Goal: Task Accomplishment & Management: Manage account settings

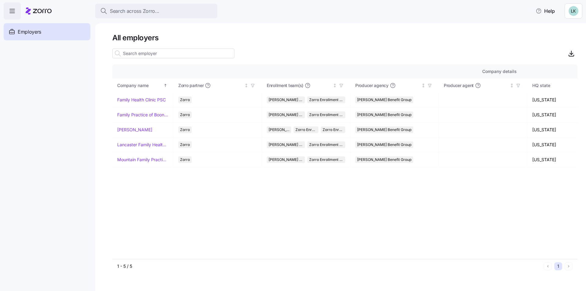
click at [24, 32] on span "Employers" at bounding box center [29, 32] width 23 height 8
click at [12, 11] on icon "button" at bounding box center [12, 10] width 7 height 7
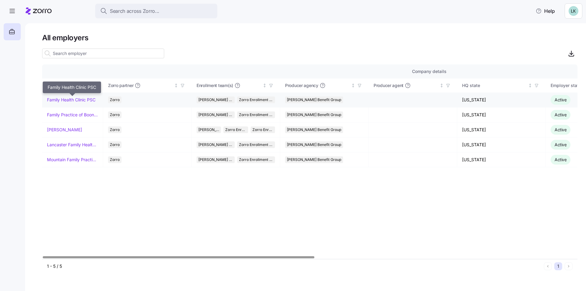
click at [80, 99] on link "Family Health Clinic PSC" at bounding box center [71, 100] width 48 height 6
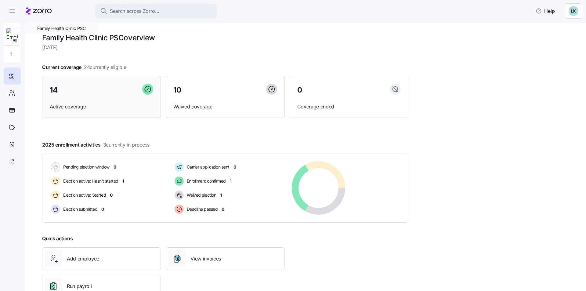
click at [63, 99] on div "14 Active coverage" at bounding box center [101, 97] width 119 height 42
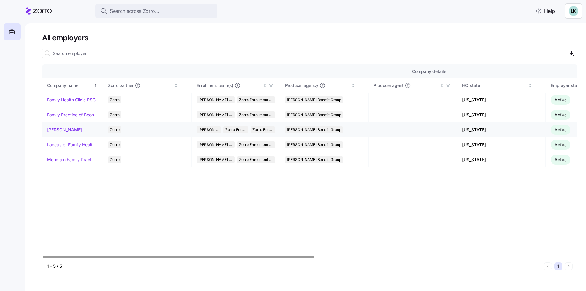
click at [59, 130] on link "[PERSON_NAME]" at bounding box center [64, 130] width 35 height 6
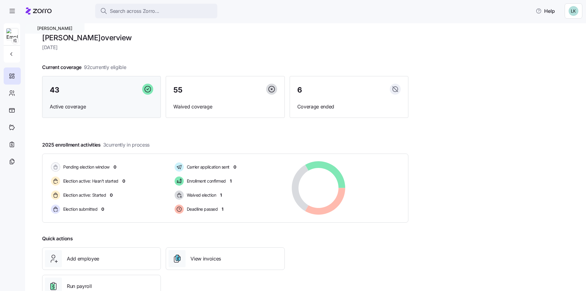
click at [65, 103] on span "Active coverage" at bounding box center [101, 107] width 103 height 8
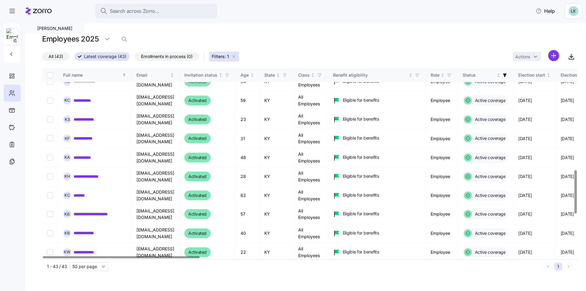
scroll to position [447, 0]
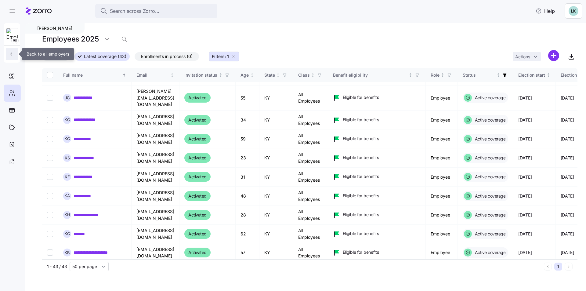
click at [12, 54] on icon "button" at bounding box center [11, 54] width 6 height 6
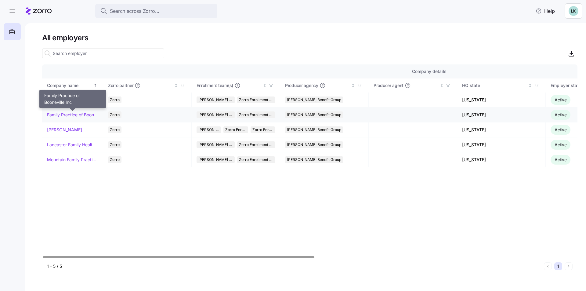
click at [65, 115] on link "Family Practice of Booneville Inc" at bounding box center [72, 115] width 51 height 6
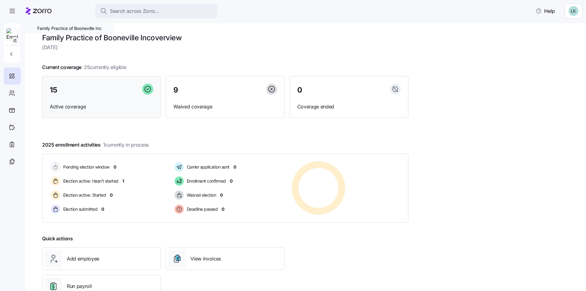
click at [65, 99] on div "15 Active coverage" at bounding box center [101, 97] width 119 height 42
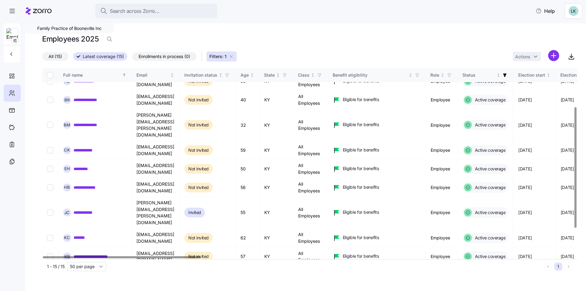
scroll to position [61, 0]
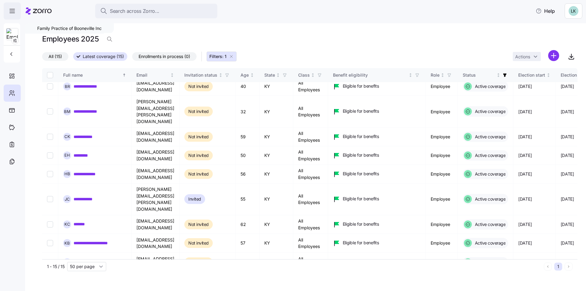
click at [11, 13] on icon "button" at bounding box center [12, 10] width 7 height 7
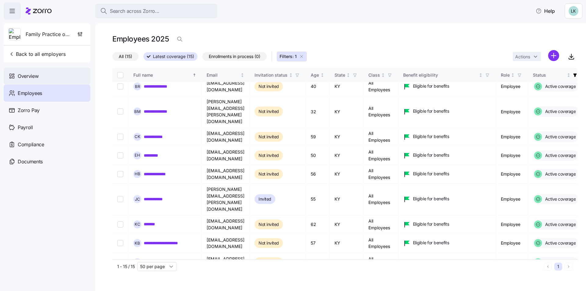
click at [35, 77] on span "Overview" at bounding box center [28, 76] width 21 height 8
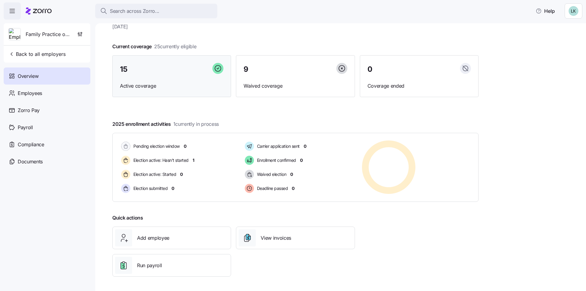
scroll to position [21, 0]
click at [43, 95] on div "Employees" at bounding box center [47, 92] width 87 height 17
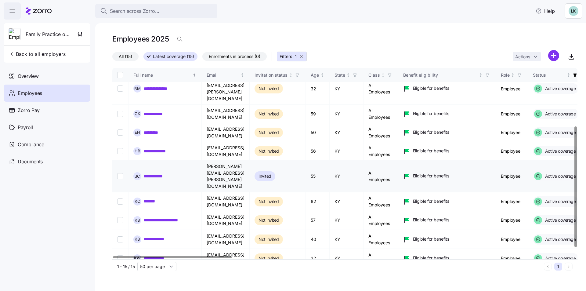
scroll to position [91, 0]
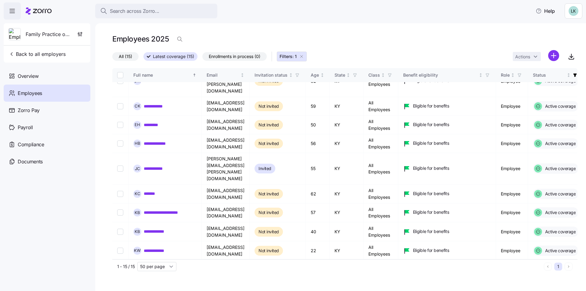
click at [32, 95] on span "Employees" at bounding box center [30, 93] width 24 height 8
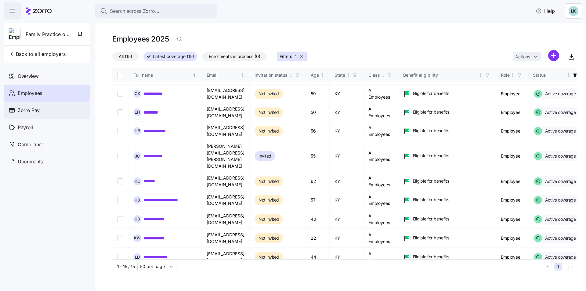
click at [34, 110] on span "Zorro Pay" at bounding box center [29, 110] width 22 height 8
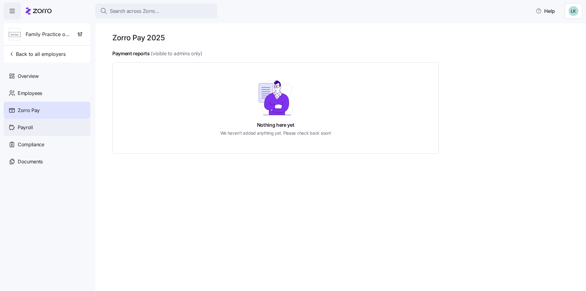
click at [29, 129] on span "Payroll" at bounding box center [25, 128] width 15 height 8
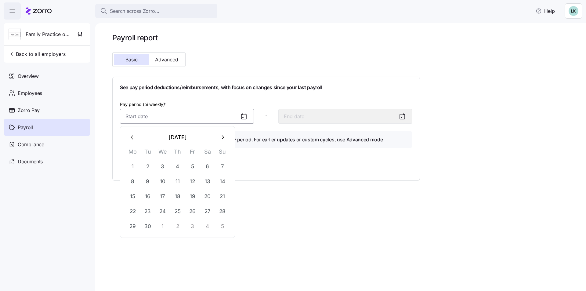
click at [169, 118] on input "Pay period (bi weekly) *" at bounding box center [187, 116] width 134 height 15
click at [130, 136] on icon "button" at bounding box center [132, 137] width 7 height 7
click at [192, 166] on button "1" at bounding box center [192, 166] width 15 height 15
type input "August 1, 2025"
type input "August 14, 2025"
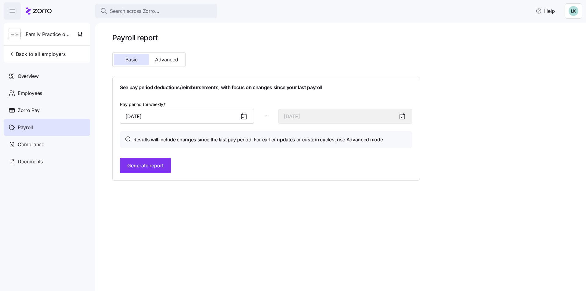
click at [402, 116] on icon at bounding box center [401, 116] width 7 height 7
click at [401, 116] on icon at bounding box center [401, 116] width 5 height 0
click at [404, 116] on icon at bounding box center [401, 116] width 5 height 5
click at [151, 167] on span "Generate report" at bounding box center [145, 165] width 36 height 7
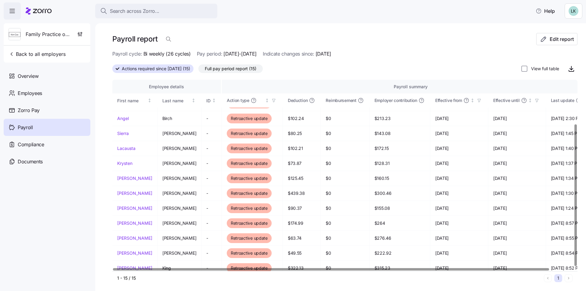
scroll to position [60, 0]
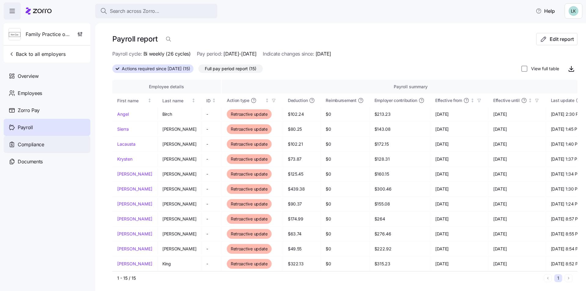
click at [30, 148] on div "Compliance" at bounding box center [47, 144] width 87 height 17
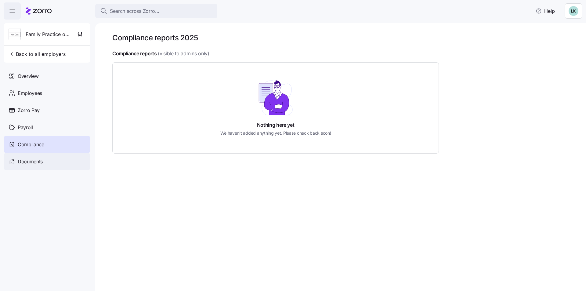
click at [34, 163] on span "Documents" at bounding box center [30, 162] width 25 height 8
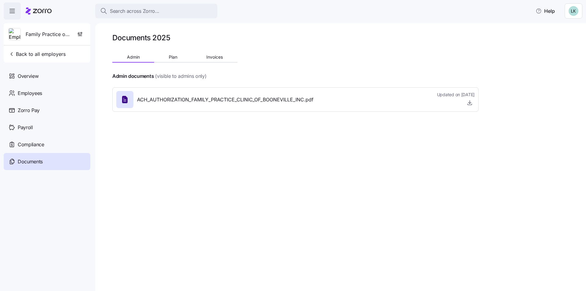
click at [126, 98] on icon at bounding box center [124, 99] width 5 height 7
click at [468, 103] on icon "button" at bounding box center [469, 102] width 2 height 1
click at [574, 13] on html "Search across Zorro... Help Family Practice of Booneville Inc Back to all emplo…" at bounding box center [293, 143] width 586 height 287
click at [565, 28] on div "My settings" at bounding box center [557, 27] width 32 height 7
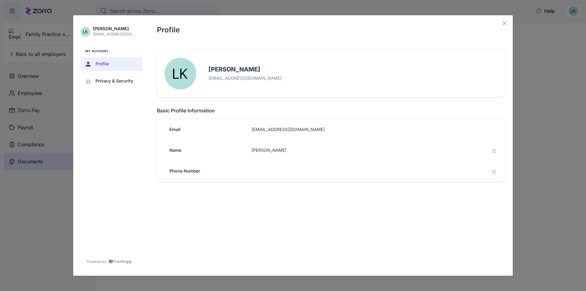
click at [253, 174] on div "Phone Number" at bounding box center [328, 169] width 353 height 26
click at [493, 172] on icon "edit" at bounding box center [494, 172] width 4 height 4
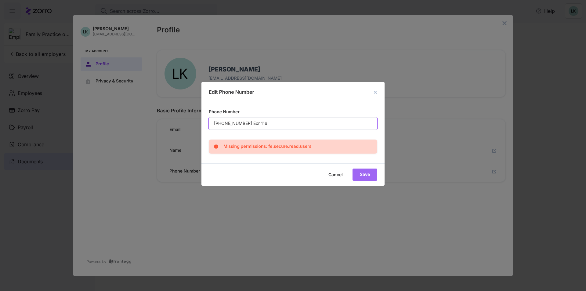
click at [362, 173] on div "Cancel Save" at bounding box center [292, 174] width 183 height 22
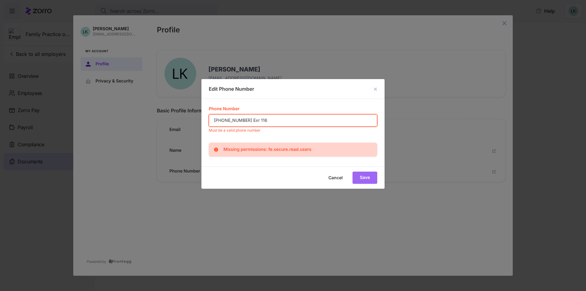
click at [252, 119] on input "859-626-9696 Exr 116" at bounding box center [293, 120] width 168 height 12
click at [262, 120] on input "859-626-9696 Exr 116" at bounding box center [293, 120] width 168 height 12
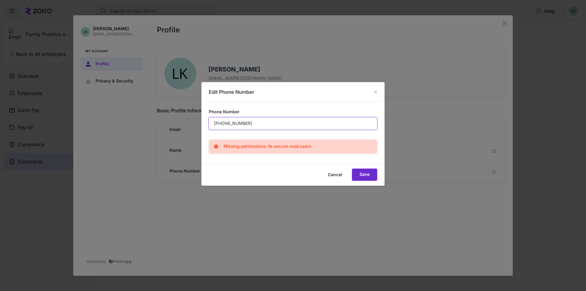
type input "859-626-9696"
click at [376, 175] on button "Save" at bounding box center [364, 174] width 25 height 12
type input "8599791863"
click at [365, 177] on button "Save" at bounding box center [364, 174] width 25 height 12
type input "18599791863"
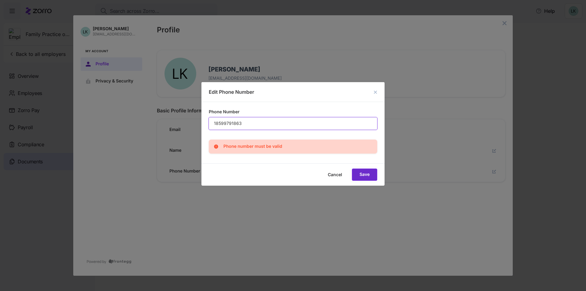
click at [371, 177] on button "Save" at bounding box center [364, 174] width 25 height 12
click at [217, 147] on icon at bounding box center [216, 146] width 4 height 4
click at [215, 146] on icon at bounding box center [216, 146] width 4 height 4
click at [219, 125] on input "Phone Number" at bounding box center [293, 123] width 168 height 12
type input "859-979-1863"
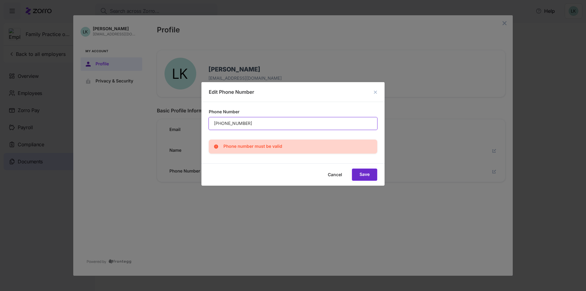
click at [365, 177] on button "Save" at bounding box center [364, 174] width 25 height 12
type input "1-859-979-1863"
click at [0, 0] on span "Save" at bounding box center [0, 0] width 0 height 0
click at [284, 147] on div "Phone number must be valid" at bounding box center [293, 146] width 168 height 14
click at [0, 0] on span "Cancel" at bounding box center [0, 0] width 0 height 0
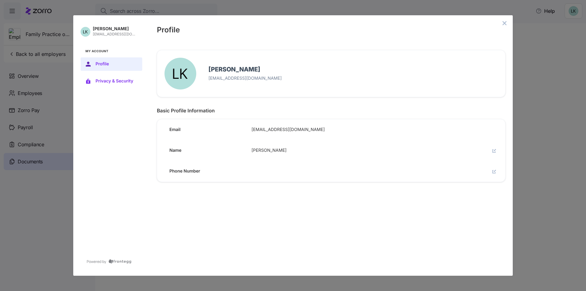
click at [109, 81] on span "Privacy & Security" at bounding box center [115, 81] width 41 height 5
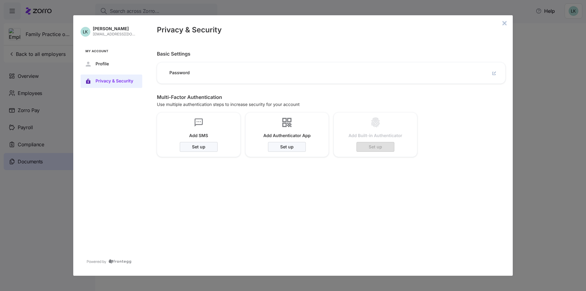
click at [503, 24] on icon "close admin-box" at bounding box center [504, 23] width 4 height 4
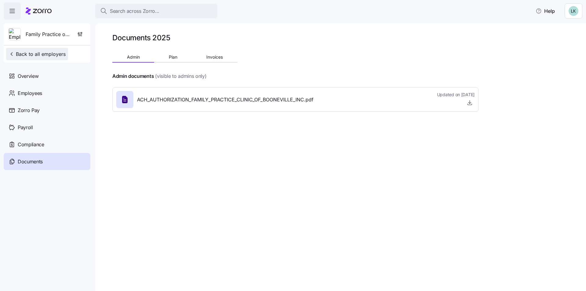
click at [24, 57] on span "Back to all employers" at bounding box center [37, 53] width 57 height 7
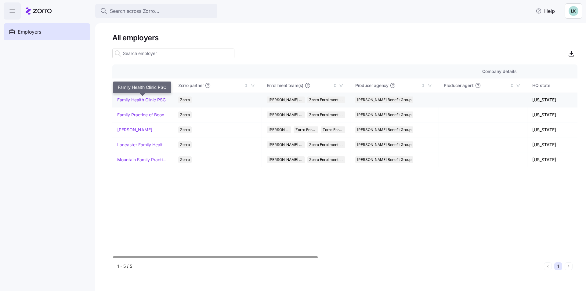
click at [151, 101] on link "Family Health Clinic PSC" at bounding box center [141, 100] width 48 height 6
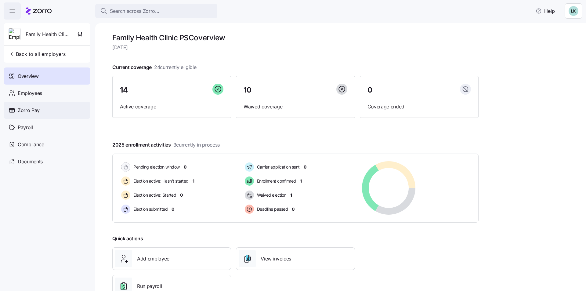
click at [23, 112] on span "Zorro Pay" at bounding box center [29, 110] width 22 height 8
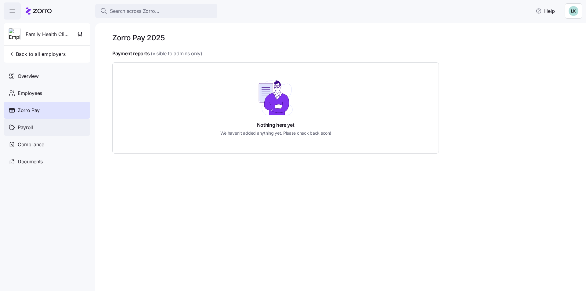
click at [28, 127] on span "Payroll" at bounding box center [25, 128] width 15 height 8
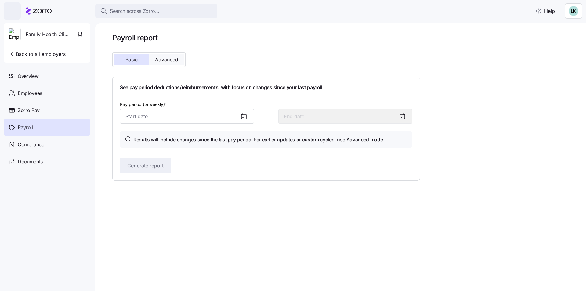
click at [166, 62] on span "Advanced" at bounding box center [166, 59] width 23 height 5
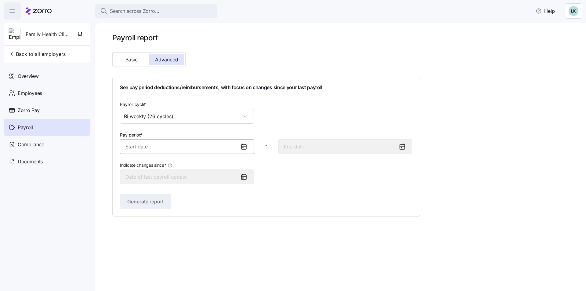
click at [183, 147] on input "Pay period *" at bounding box center [187, 146] width 134 height 15
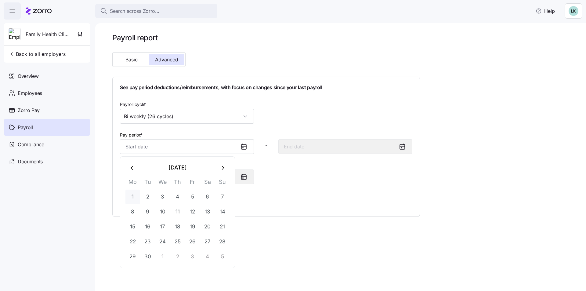
click at [132, 195] on button "1" at bounding box center [132, 196] width 15 height 15
type input "September 1, 2025"
type input "September 14, 2025"
type input "September 1, 2025"
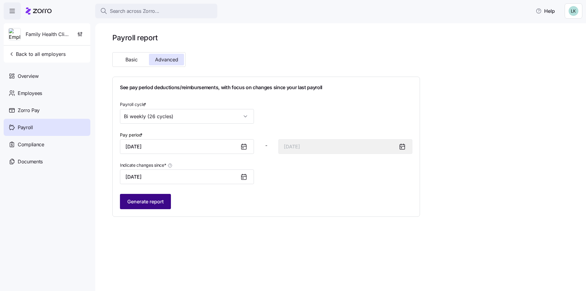
click at [150, 200] on span "Generate report" at bounding box center [145, 201] width 36 height 7
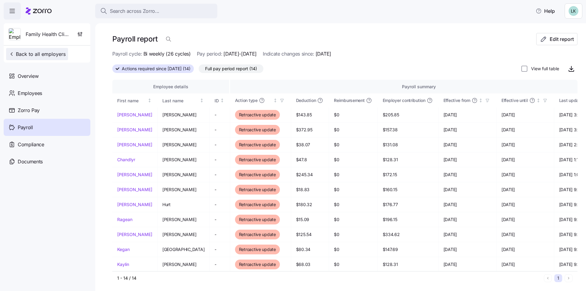
click at [48, 55] on span "Back to all employers" at bounding box center [37, 53] width 57 height 7
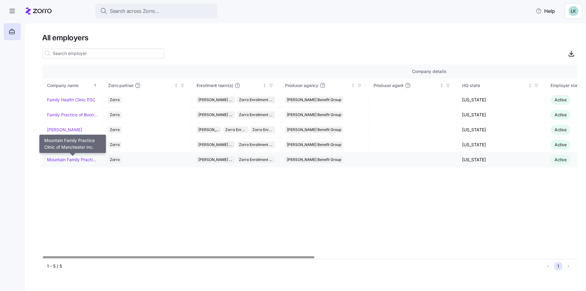
click at [77, 159] on link "Mountain Family Practice Clinic of Manchester Inc." at bounding box center [72, 159] width 51 height 6
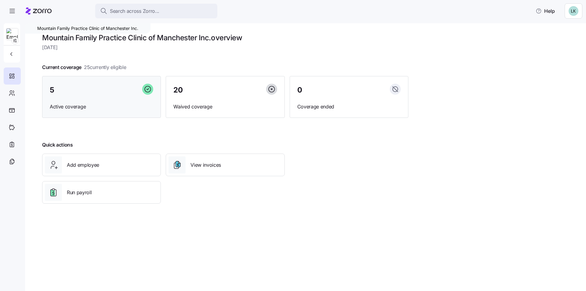
click at [98, 108] on span "Active coverage" at bounding box center [101, 107] width 103 height 8
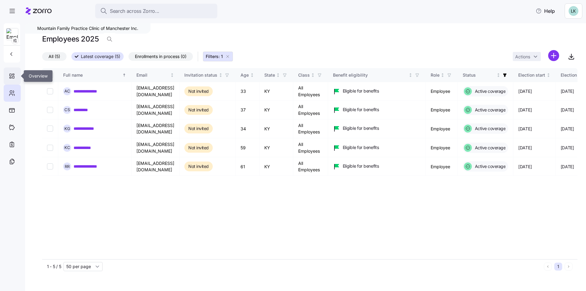
click at [11, 78] on icon at bounding box center [12, 75] width 7 height 7
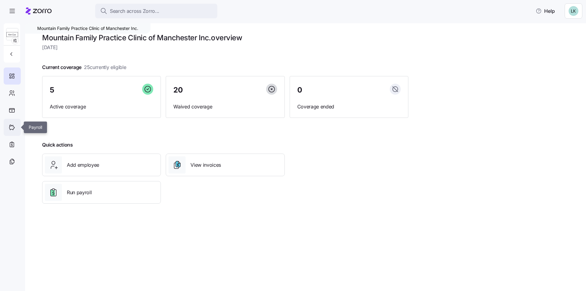
click at [13, 126] on icon at bounding box center [11, 127] width 5 height 5
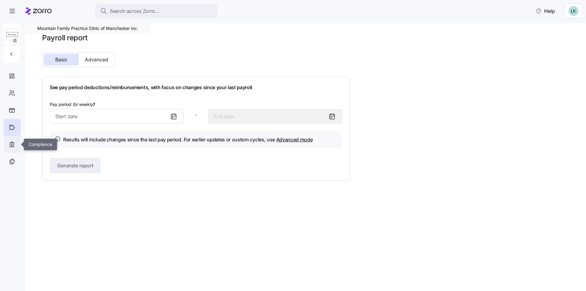
click at [13, 146] on icon at bounding box center [12, 144] width 7 height 7
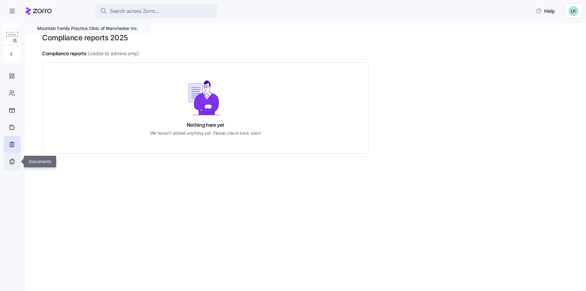
click at [13, 162] on icon at bounding box center [12, 161] width 7 height 7
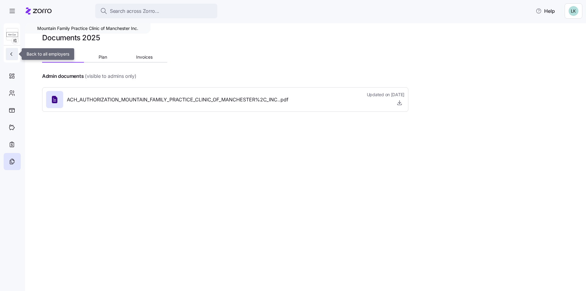
click at [13, 56] on icon "button" at bounding box center [11, 54] width 6 height 6
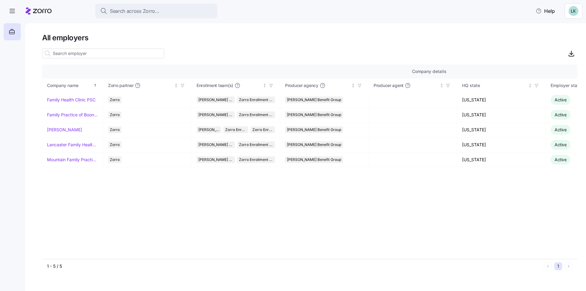
click at [572, 12] on html "Search across Zorro... Help All employers Company details Benefit status Compan…" at bounding box center [293, 143] width 586 height 287
click at [557, 37] on div "Agency setup" at bounding box center [559, 37] width 37 height 7
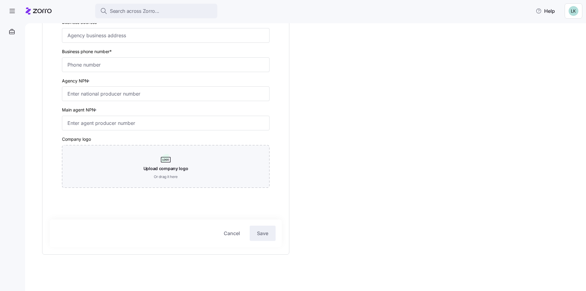
scroll to position [197, 0]
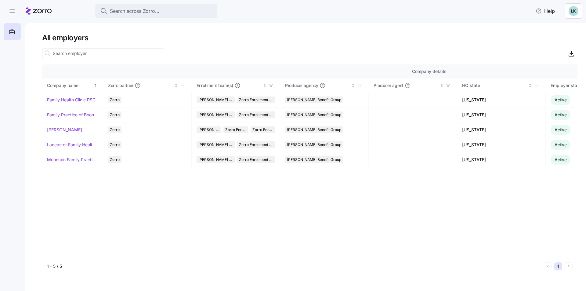
click at [573, 9] on html "Search across Zorro... Help All employers Company details Benefit status Compan…" at bounding box center [293, 143] width 586 height 287
click at [563, 29] on div "My settings" at bounding box center [557, 27] width 32 height 7
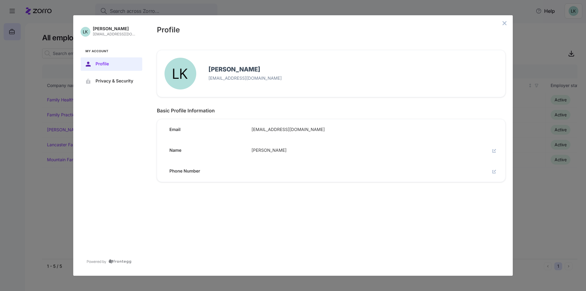
click at [324, 169] on div "Phone Number" at bounding box center [328, 169] width 353 height 26
click at [288, 150] on span "Lori Koretski" at bounding box center [364, 150] width 227 height 5
click at [494, 150] on icon "edit" at bounding box center [494, 150] width 2 height 2
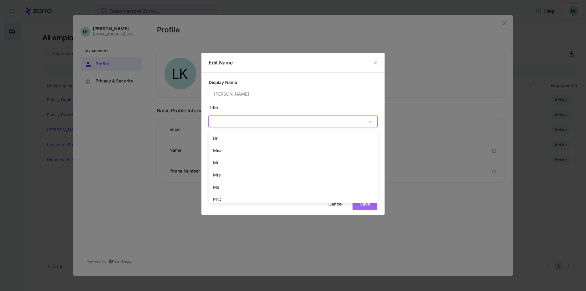
click at [272, 124] on div at bounding box center [293, 122] width 169 height 12
click at [234, 121] on div at bounding box center [293, 122] width 169 height 12
click at [340, 206] on button "Cancel" at bounding box center [335, 204] width 29 height 12
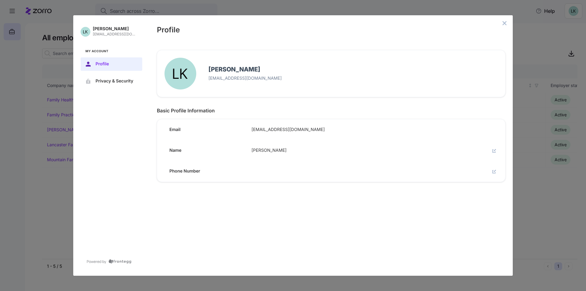
click at [490, 151] on div at bounding box center [485, 147] width 15 height 13
click at [494, 151] on icon "edit" at bounding box center [494, 151] width 4 height 4
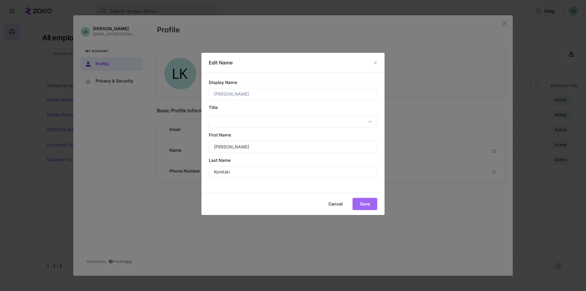
click at [369, 204] on div "Cancel Save" at bounding box center [292, 203] width 183 height 22
click at [368, 201] on div "Cancel Save" at bounding box center [292, 203] width 183 height 22
click at [0, 0] on span "Cancel" at bounding box center [0, 0] width 0 height 0
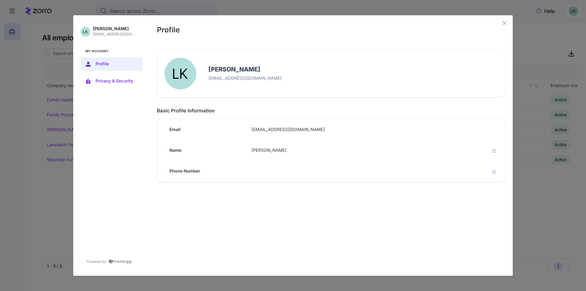
click at [114, 80] on span "Privacy & Security" at bounding box center [115, 81] width 41 height 5
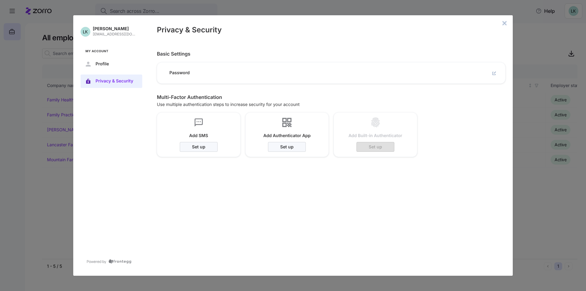
click at [504, 23] on icon "close admin-box" at bounding box center [504, 23] width 4 height 4
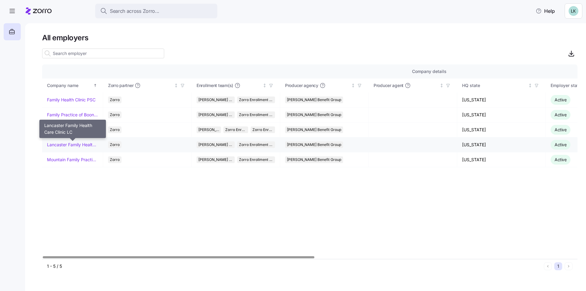
click at [85, 145] on link "Lancaster Family Health Care Clinic LC" at bounding box center [72, 144] width 51 height 6
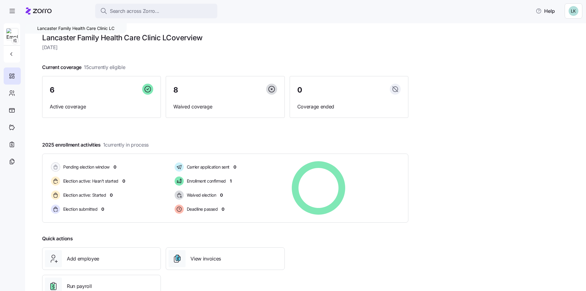
click at [173, 37] on h1 "Lancaster Family Health Care Clinic LC overview" at bounding box center [225, 37] width 366 height 9
click at [568, 17] on html "Search across Zorro... Help Lancaster Family Health Care Clinic LC Lancaster Fa…" at bounding box center [293, 143] width 586 height 287
click at [11, 92] on html "Search across Zorro... Help Lancaster Family Health Care Clinic LC Lancaster Fa…" at bounding box center [293, 143] width 586 height 287
click at [10, 55] on icon "button" at bounding box center [11, 54] width 6 height 6
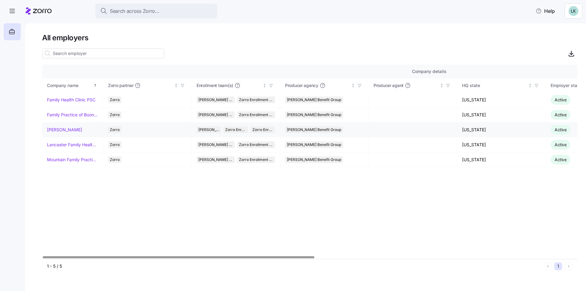
click at [54, 130] on link "Kim Cox" at bounding box center [64, 130] width 35 height 6
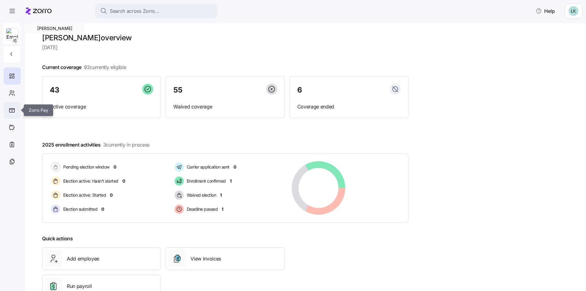
click at [14, 110] on icon at bounding box center [12, 110] width 6 height 5
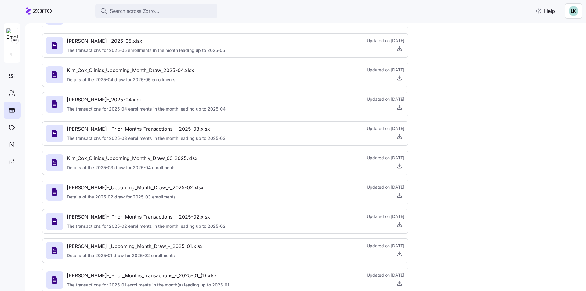
scroll to position [282, 0]
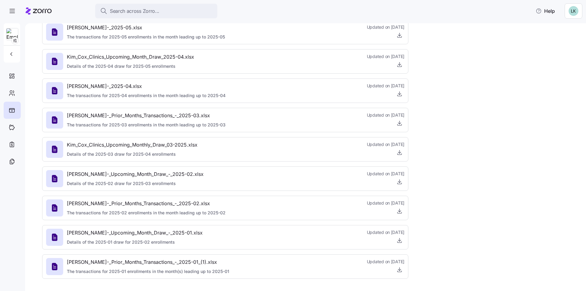
click at [167, 207] on span "Kim_Cox_Clinics_-_Prior_Months_Transactions_-_2025-02.xlsx" at bounding box center [146, 203] width 159 height 8
click at [13, 128] on icon at bounding box center [12, 127] width 7 height 7
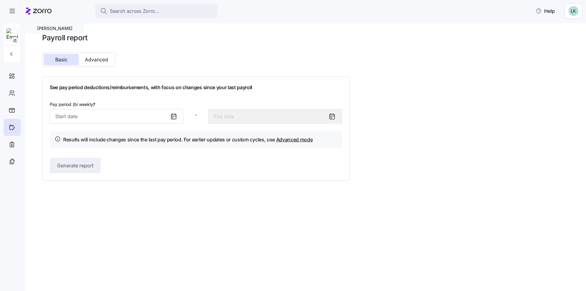
click at [173, 116] on icon at bounding box center [173, 116] width 5 height 0
click at [172, 116] on icon at bounding box center [173, 116] width 5 height 0
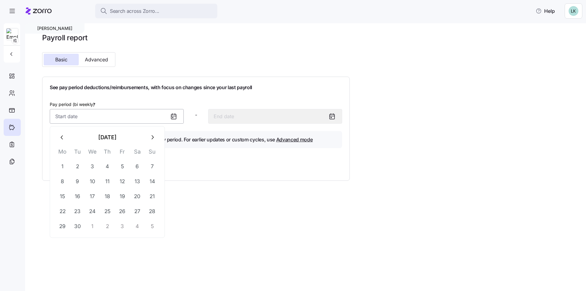
click at [160, 116] on input "Pay period (bi weekly) *" at bounding box center [117, 116] width 134 height 15
click at [61, 166] on button "1" at bounding box center [62, 166] width 15 height 15
type input "September 1, 2025"
type input "September 14, 2025"
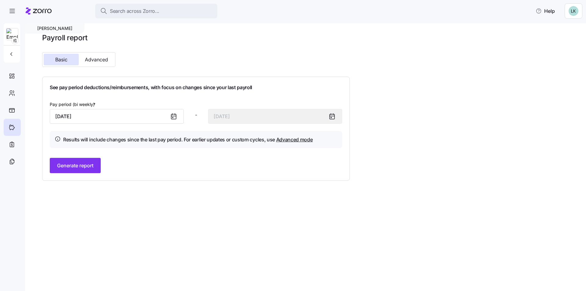
click at [328, 117] on icon at bounding box center [331, 116] width 7 height 7
click at [73, 169] on span "Generate report" at bounding box center [75, 165] width 36 height 7
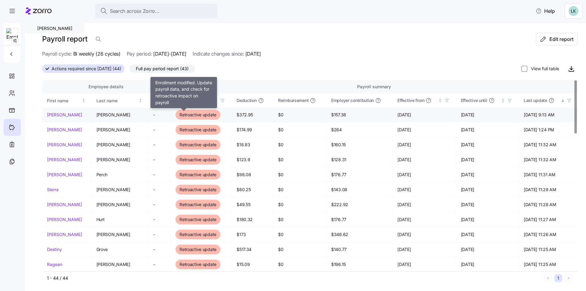
click at [185, 114] on span "Retroactive update" at bounding box center [197, 115] width 37 height 6
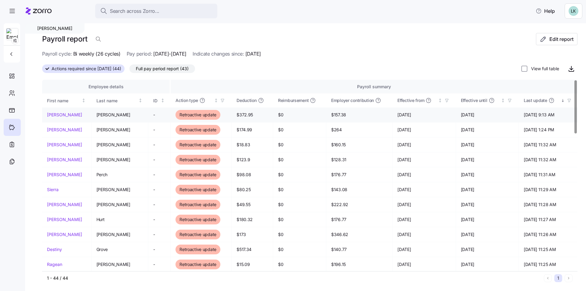
click at [54, 114] on link "heather" at bounding box center [66, 115] width 39 height 6
click at [573, 14] on html "Search across Zorro... Help Kim Cox Payroll report Edit report Payroll cycle: B…" at bounding box center [293, 143] width 586 height 287
click at [558, 49] on div "Log out" at bounding box center [553, 47] width 24 height 7
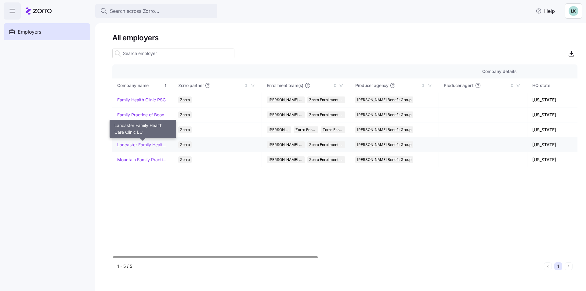
click at [133, 146] on link "Lancaster Family Health Care Clinic LC" at bounding box center [142, 144] width 51 height 6
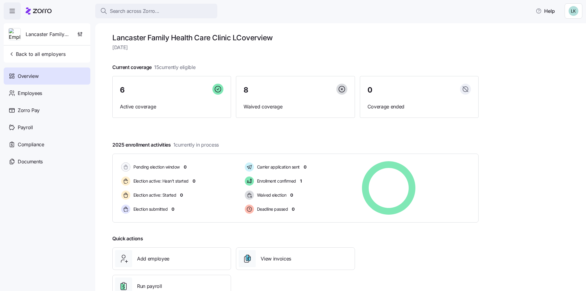
click at [11, 12] on icon "button" at bounding box center [12, 10] width 7 height 7
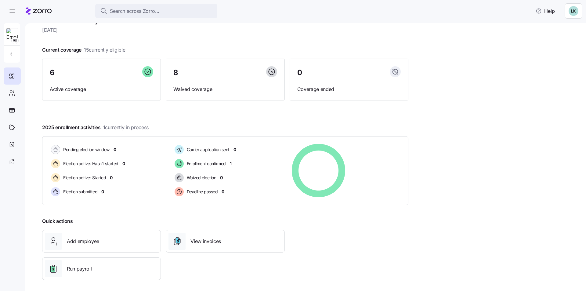
scroll to position [21, 0]
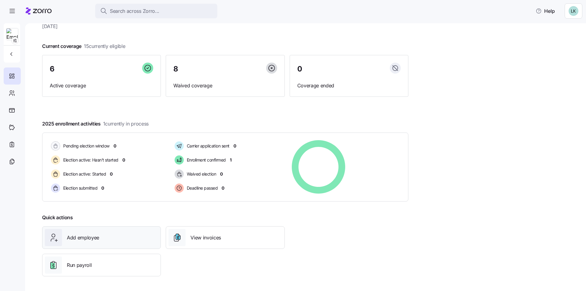
click at [89, 235] on span "Add employee" at bounding box center [83, 238] width 32 height 8
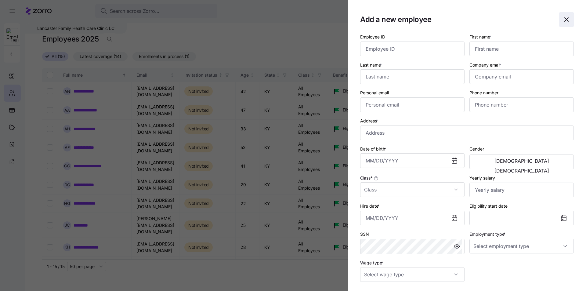
click at [562, 21] on icon "button" at bounding box center [565, 19] width 7 height 7
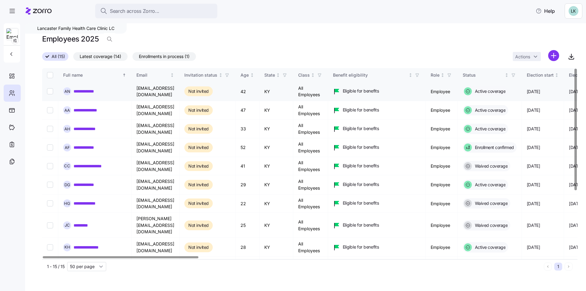
click at [95, 91] on link "**********" at bounding box center [86, 91] width 27 height 6
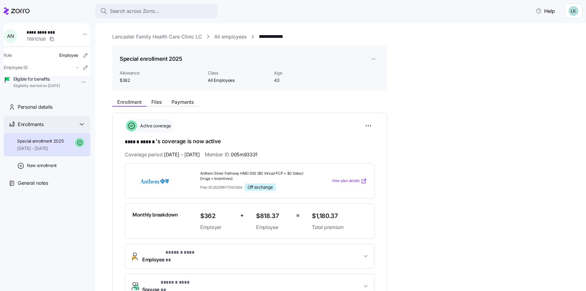
click at [30, 128] on span "Enrollments" at bounding box center [31, 124] width 26 height 8
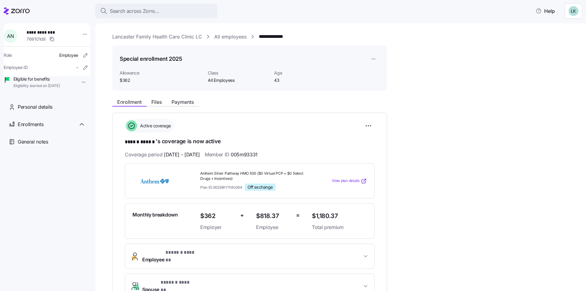
click at [229, 38] on link "All employees" at bounding box center [230, 37] width 32 height 8
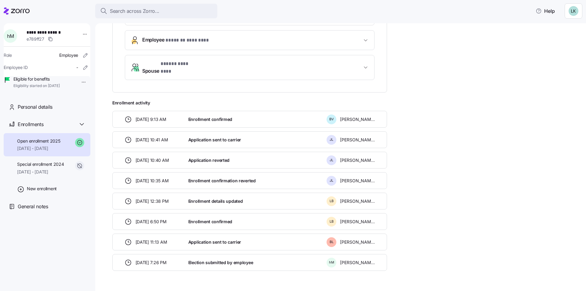
scroll to position [219, 0]
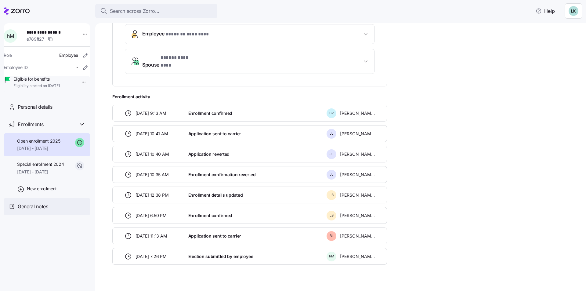
click at [41, 210] on span "General notes" at bounding box center [33, 206] width 30 height 8
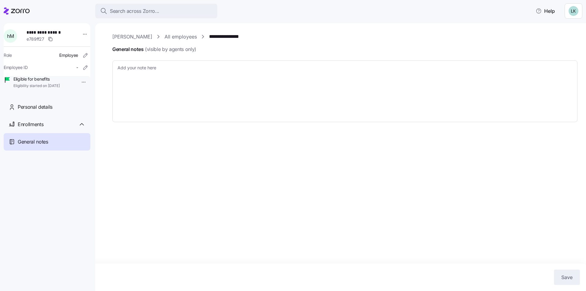
click at [128, 38] on link "Kim Cox" at bounding box center [132, 37] width 40 height 8
type textarea "x"
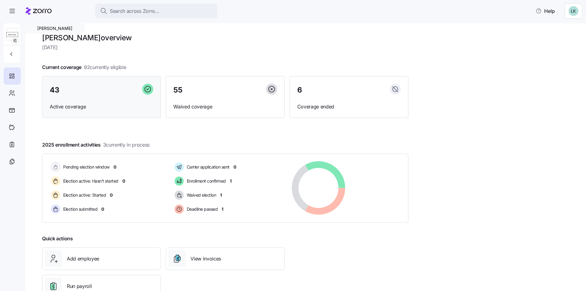
scroll to position [21, 0]
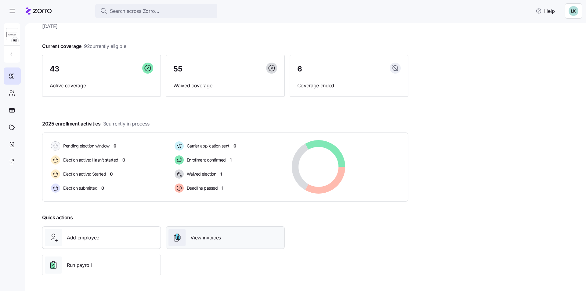
click at [199, 238] on span "View invoices" at bounding box center [205, 238] width 30 height 8
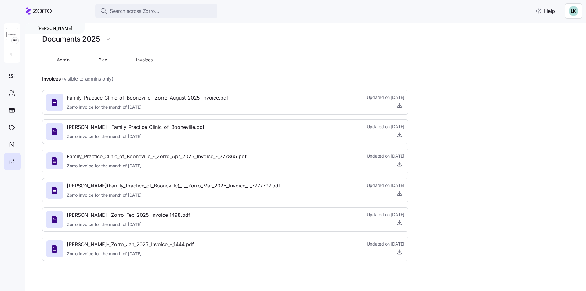
click at [165, 98] on span "Family_Practice_Clinic_of_Booneville-_Zorro_August_2025_Invoice.pdf" at bounding box center [147, 98] width 161 height 8
click at [13, 160] on icon at bounding box center [12, 161] width 7 height 7
click at [398, 105] on icon "button" at bounding box center [399, 105] width 6 height 6
click at [113, 218] on span "Kim_Cox_-_Zorro_Feb_2025_Invoice_1498.pdf" at bounding box center [128, 215] width 123 height 8
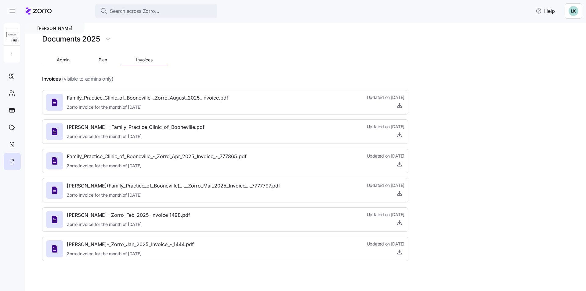
click at [113, 217] on span "Kim_Cox_-_Zorro_Feb_2025_Invoice_1498.pdf" at bounding box center [128, 215] width 123 height 8
